Goal: Information Seeking & Learning: Learn about a topic

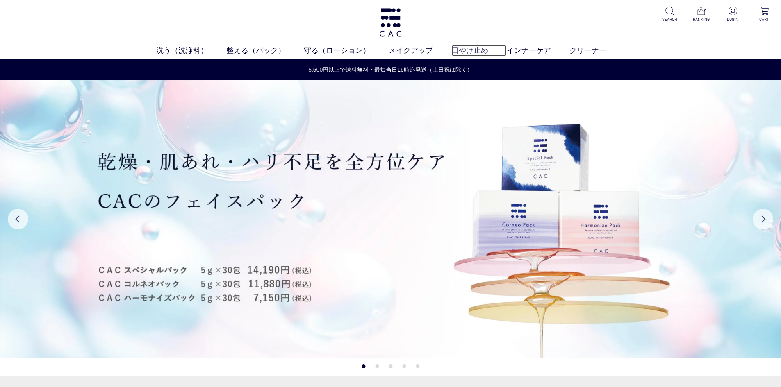
click at [477, 47] on link "日やけ止め" at bounding box center [478, 50] width 55 height 11
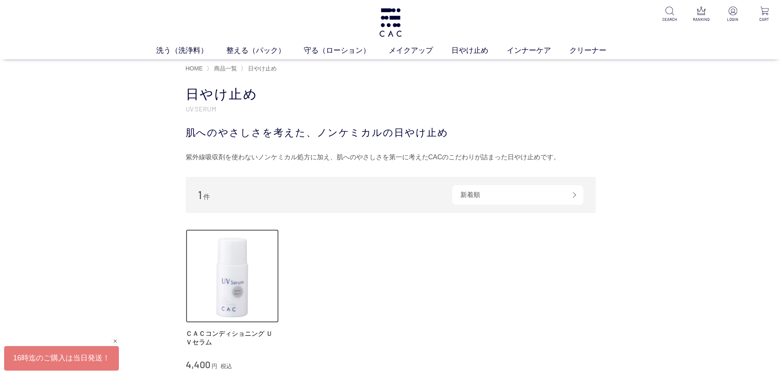
click at [236, 292] on img at bounding box center [232, 276] width 93 height 93
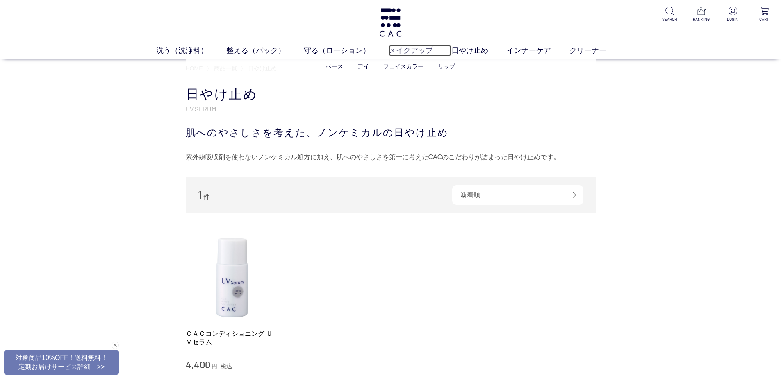
click at [423, 52] on link "メイクアップ" at bounding box center [420, 50] width 63 height 11
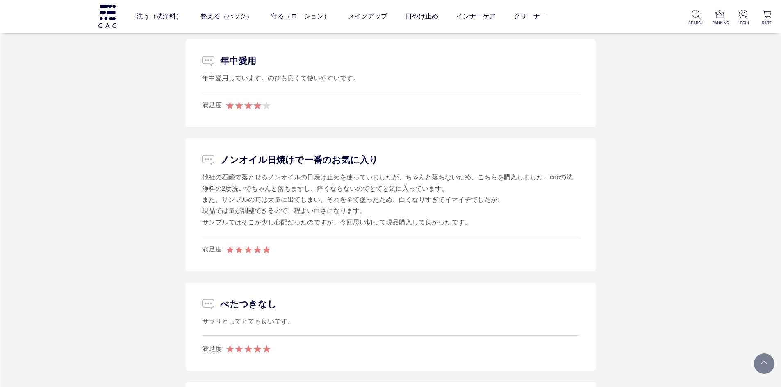
scroll to position [1770, 0]
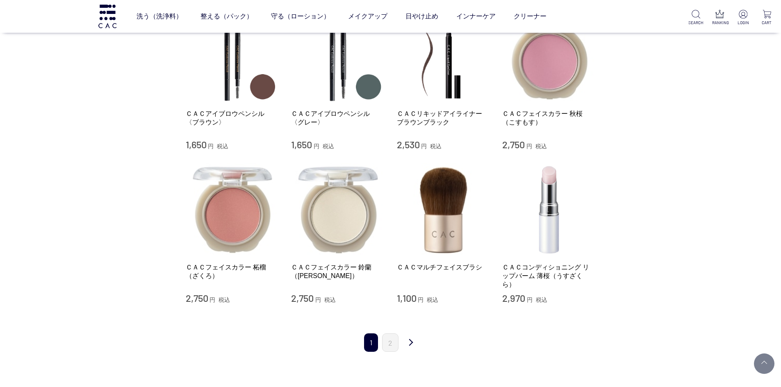
scroll to position [738, 0]
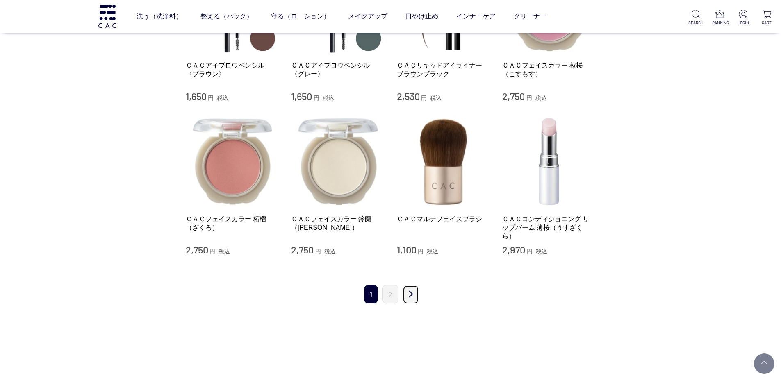
click at [412, 285] on link "次" at bounding box center [411, 294] width 16 height 19
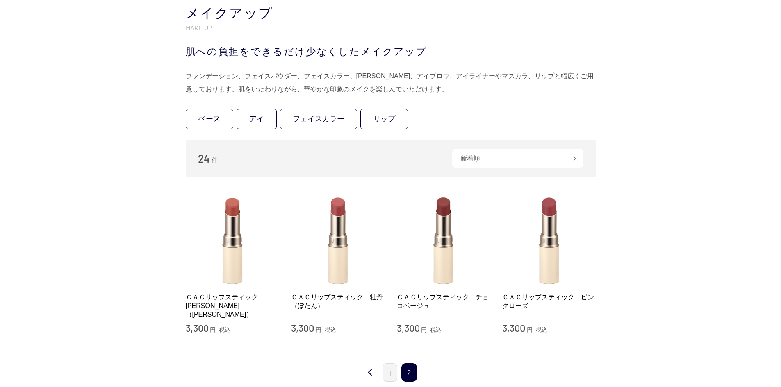
scroll to position [82, 0]
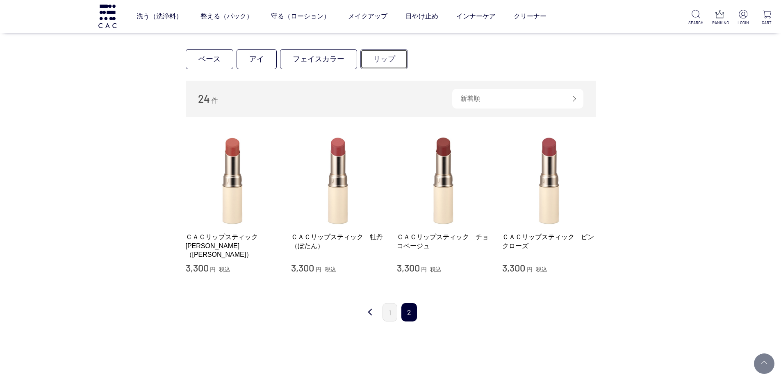
click at [388, 60] on link "リップ" at bounding box center [384, 59] width 48 height 20
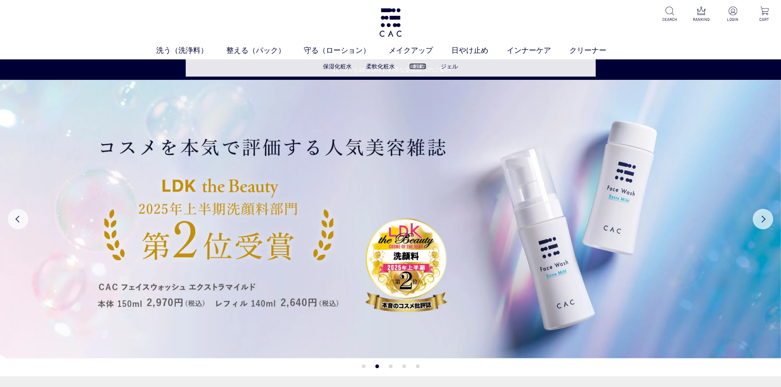
click at [416, 68] on link "美容液" at bounding box center [417, 66] width 17 height 7
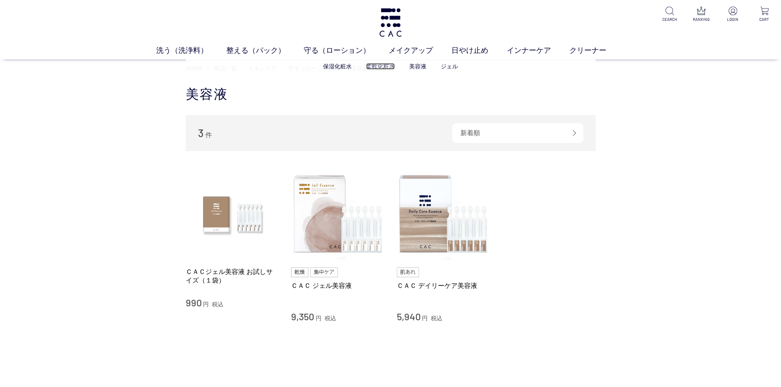
click at [384, 68] on link "柔軟化粧水" at bounding box center [380, 66] width 29 height 7
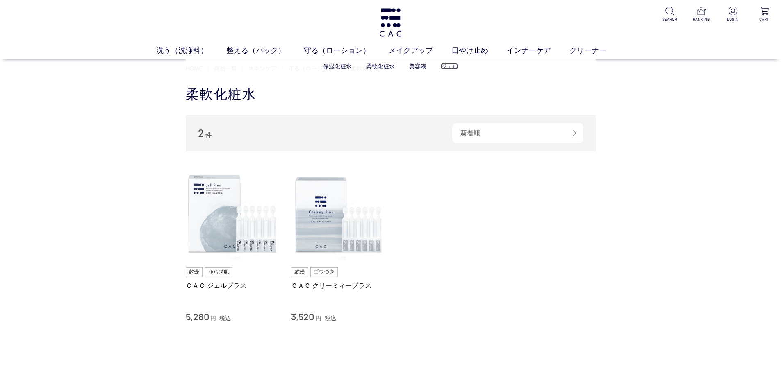
click at [444, 67] on link "ジェル" at bounding box center [449, 66] width 17 height 7
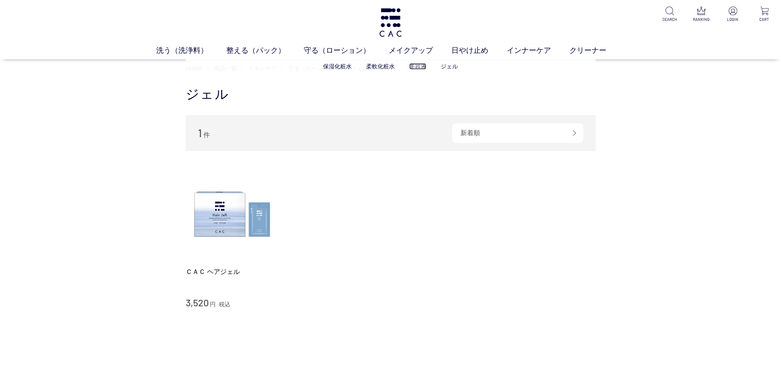
click at [414, 69] on link "美容液" at bounding box center [417, 66] width 17 height 7
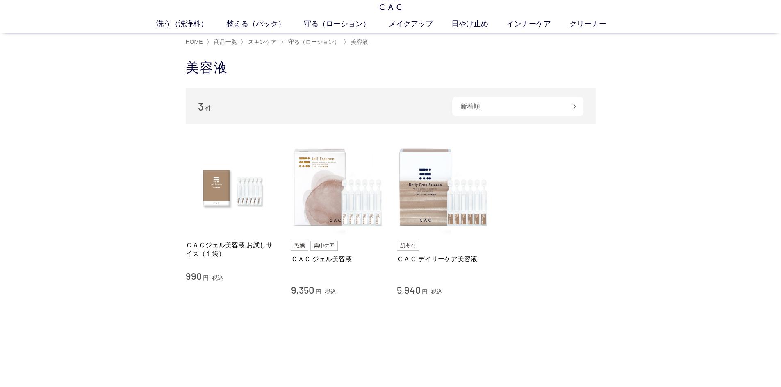
scroll to position [41, 0]
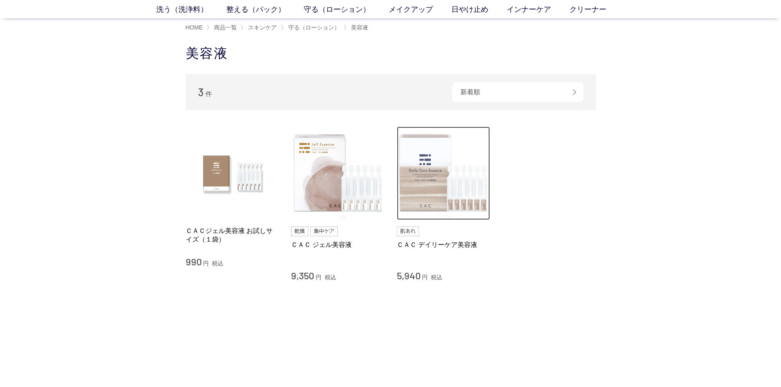
click at [409, 206] on img at bounding box center [443, 173] width 93 height 93
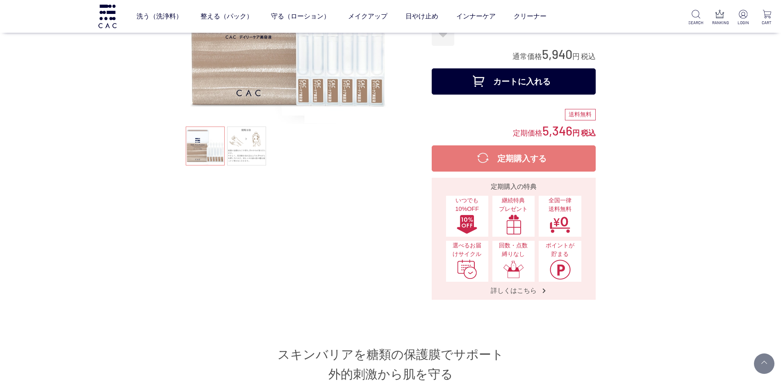
scroll to position [123, 0]
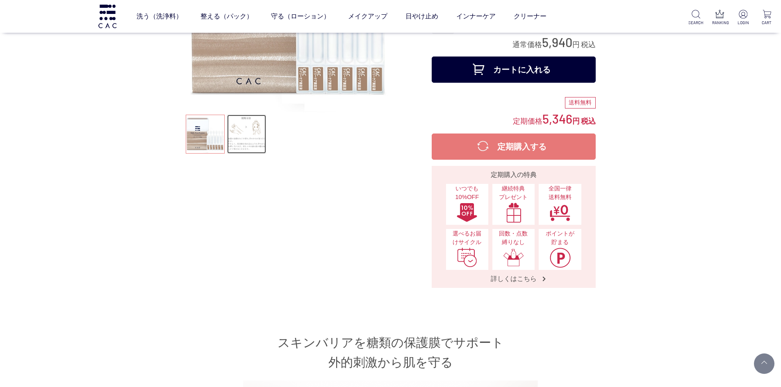
click at [252, 143] on link at bounding box center [246, 134] width 39 height 39
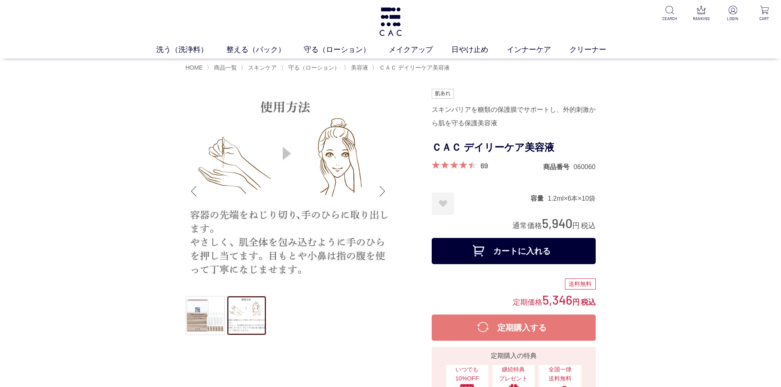
scroll to position [0, 0]
